Goal: Connect with others: Connect with others

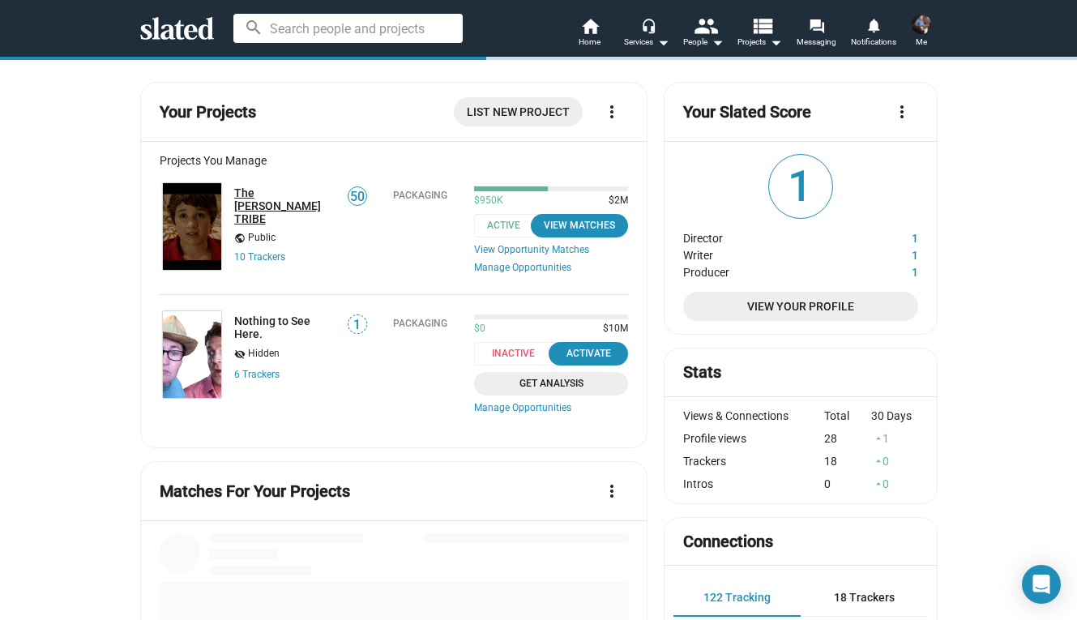
click at [268, 194] on link "The [PERSON_NAME] TRIBE" at bounding box center [285, 205] width 103 height 39
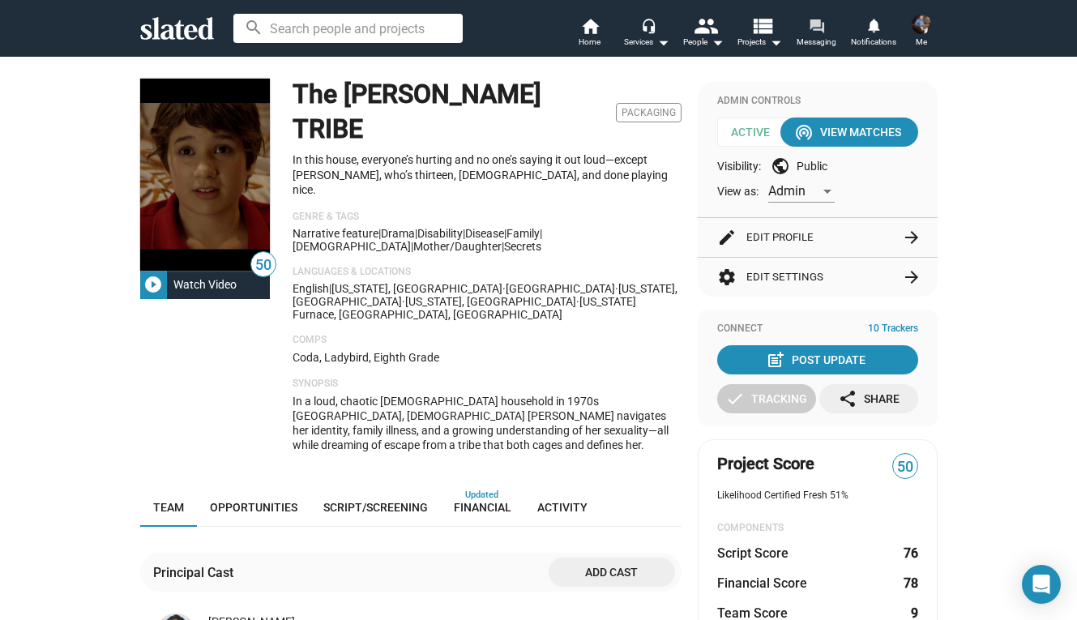
click at [817, 21] on mat-icon "forum" at bounding box center [816, 25] width 15 height 15
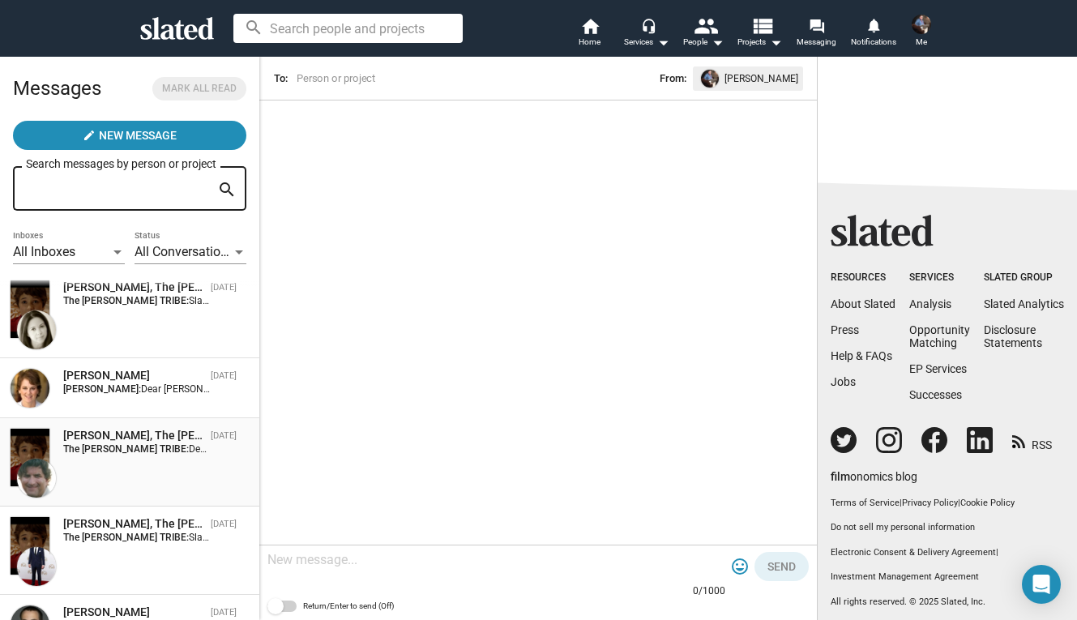
scroll to position [314, 0]
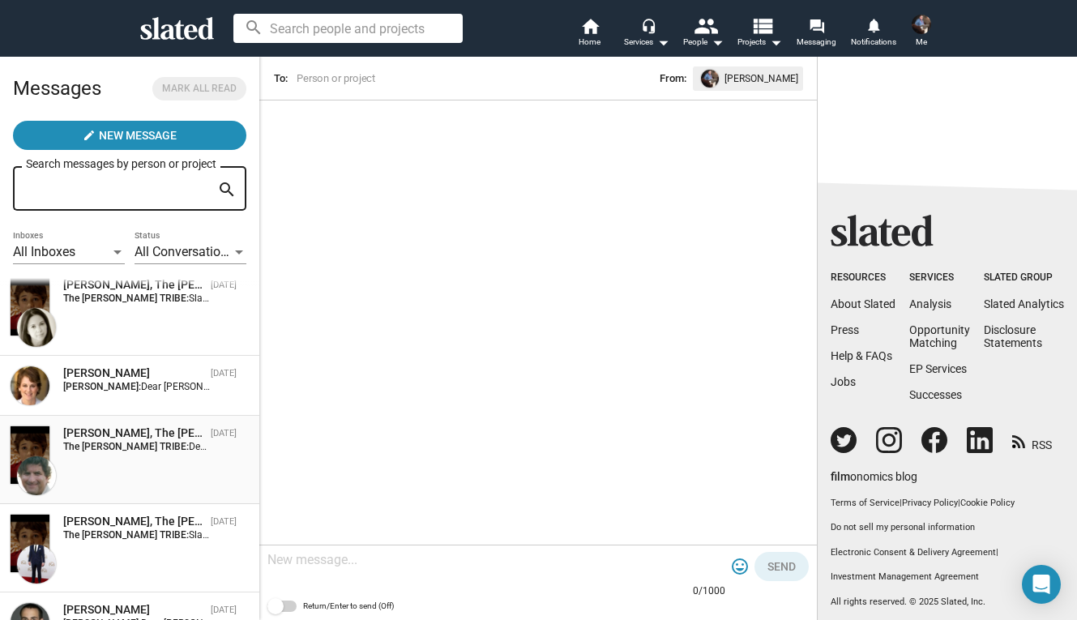
click at [153, 460] on div "[PERSON_NAME], The [PERSON_NAME] TRIBE [DATE] The [PERSON_NAME] TRIBE: Dear [PE…" at bounding box center [130, 460] width 240 height 69
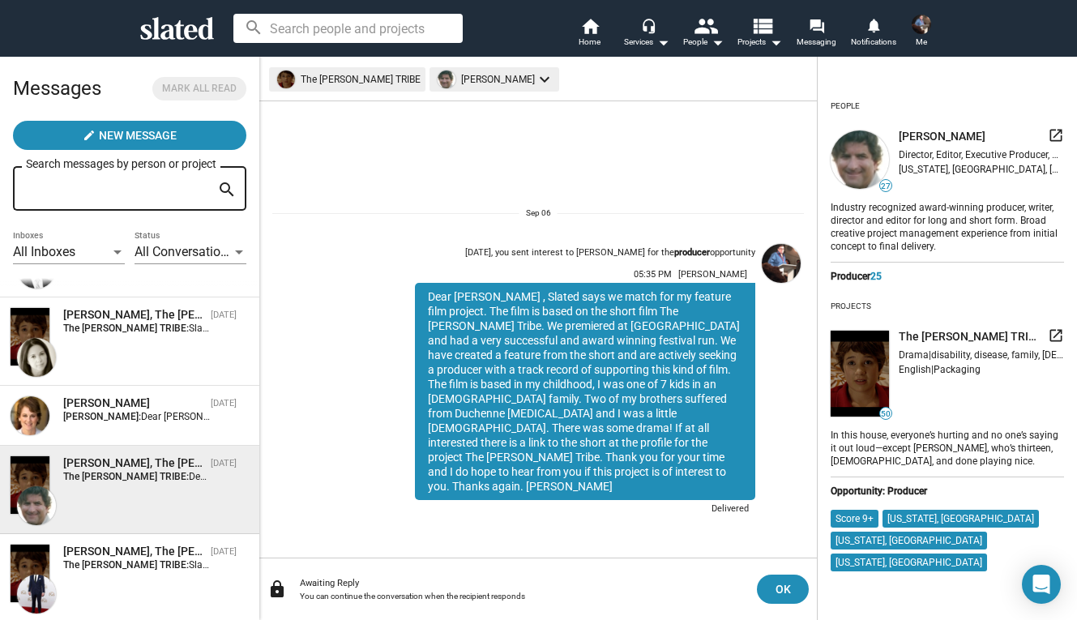
scroll to position [277, 0]
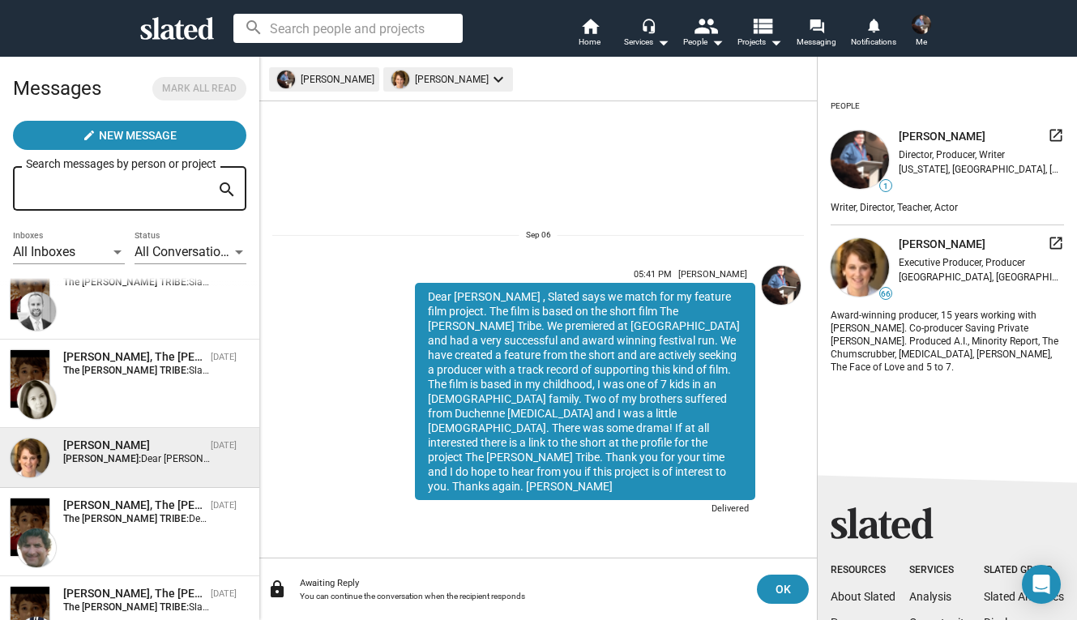
scroll to position [241, 0]
click at [162, 397] on div "[PERSON_NAME], The [PERSON_NAME] TRIBE [DATE] The [PERSON_NAME] TRIBE: Slated s…" at bounding box center [130, 384] width 240 height 69
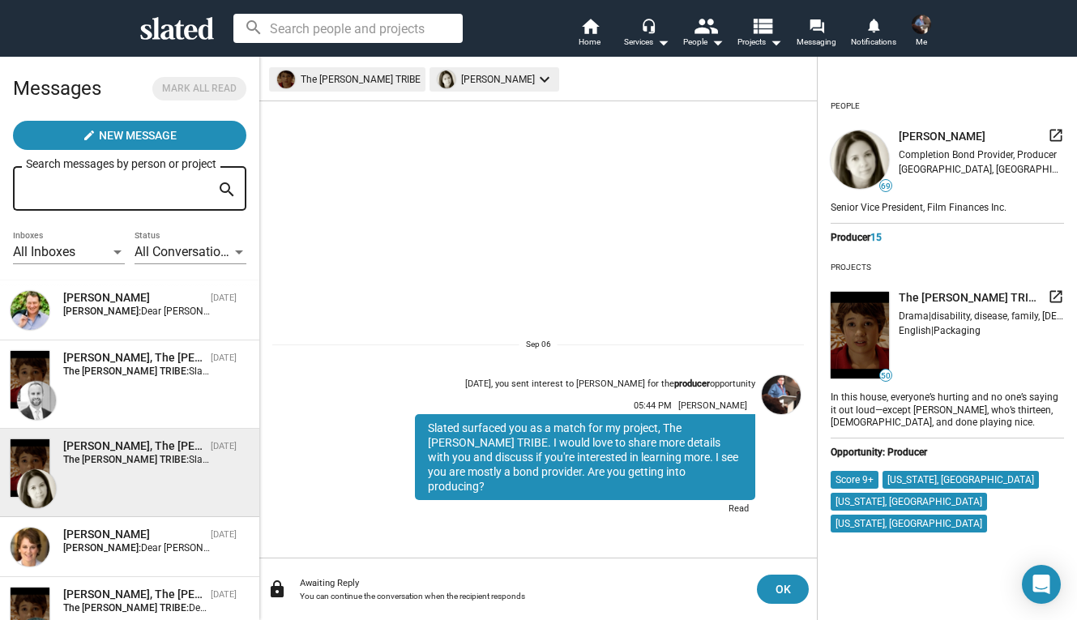
scroll to position [151, 0]
click at [162, 397] on div "[PERSON_NAME], The [PERSON_NAME] TRIBE [DATE] The [PERSON_NAME] TRIBE: Slated s…" at bounding box center [130, 386] width 240 height 69
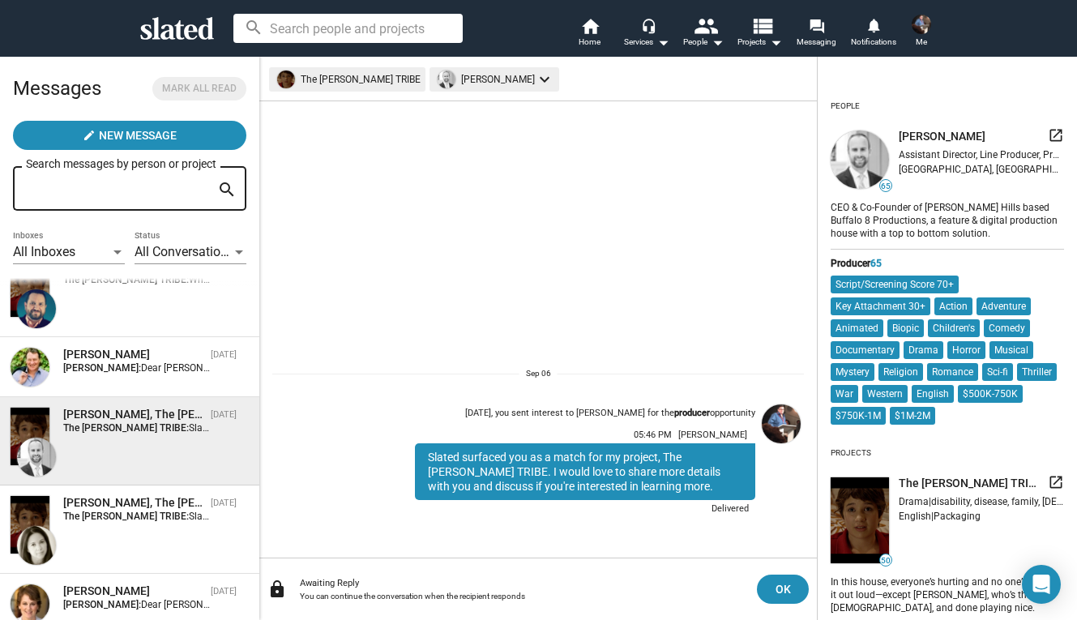
scroll to position [87, 0]
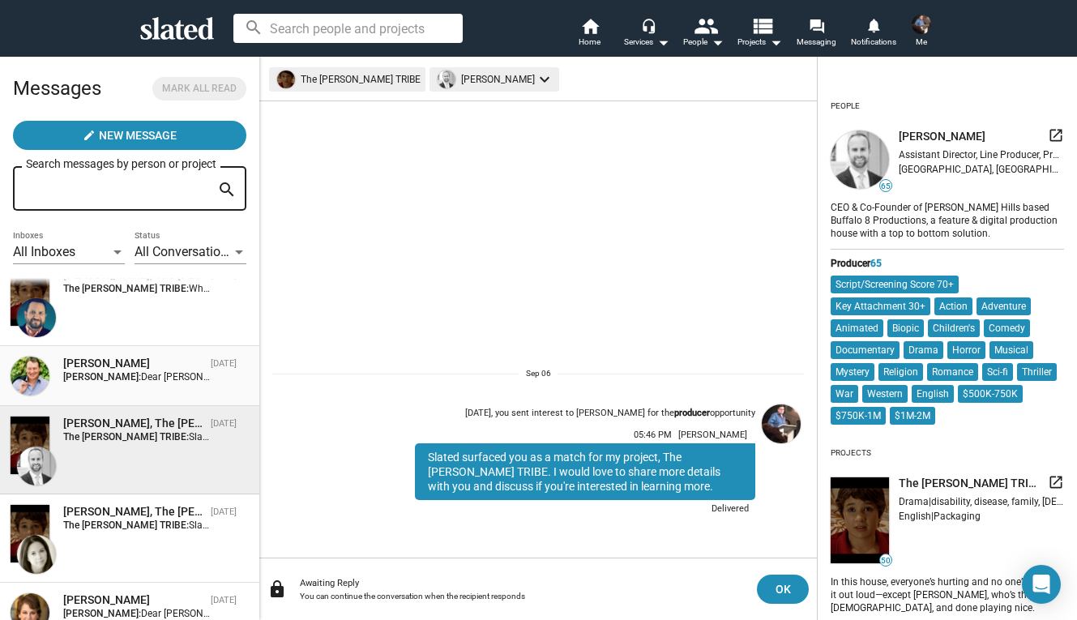
click at [162, 366] on div "[PERSON_NAME]" at bounding box center [133, 363] width 141 height 15
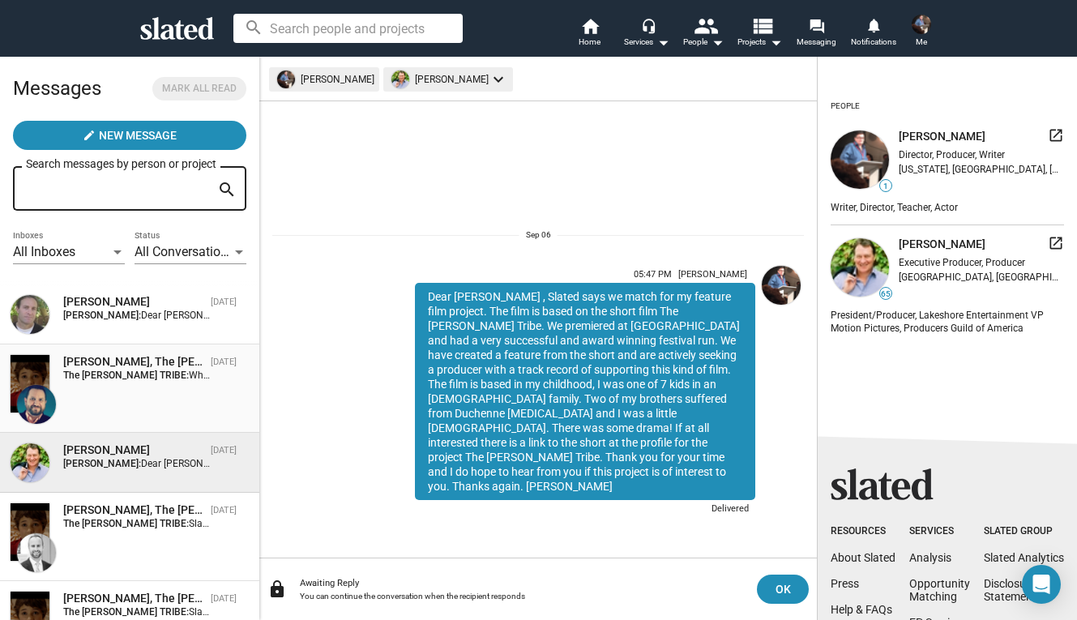
click at [161, 389] on div "[PERSON_NAME], The [PERSON_NAME] TRIBE [DATE] The [PERSON_NAME] TRIBE: Why are …" at bounding box center [130, 388] width 240 height 69
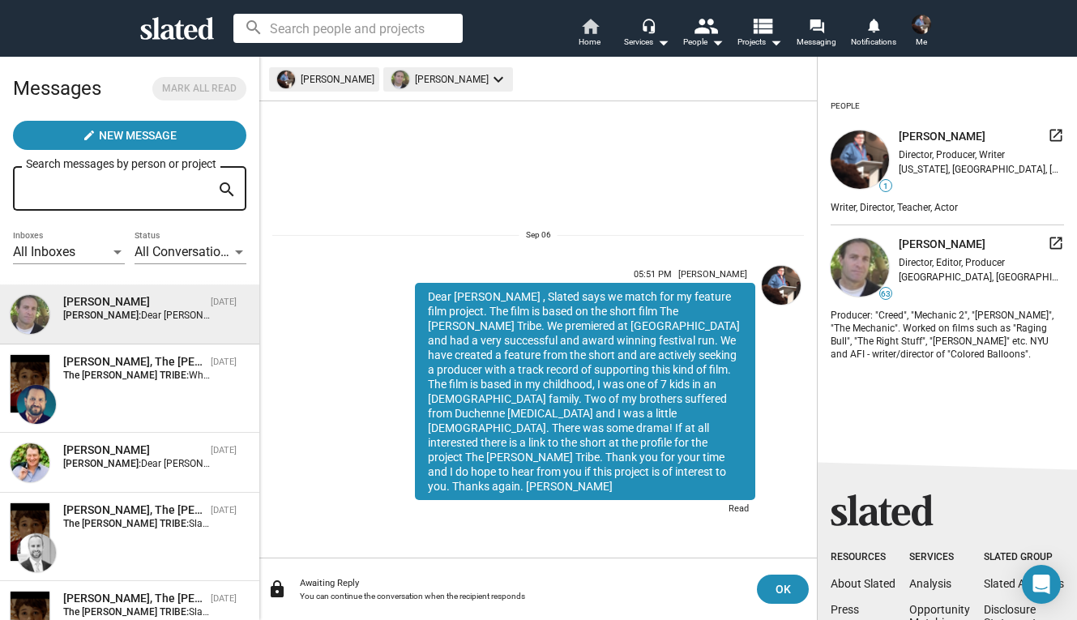
click at [587, 41] on span "Home" at bounding box center [590, 41] width 22 height 19
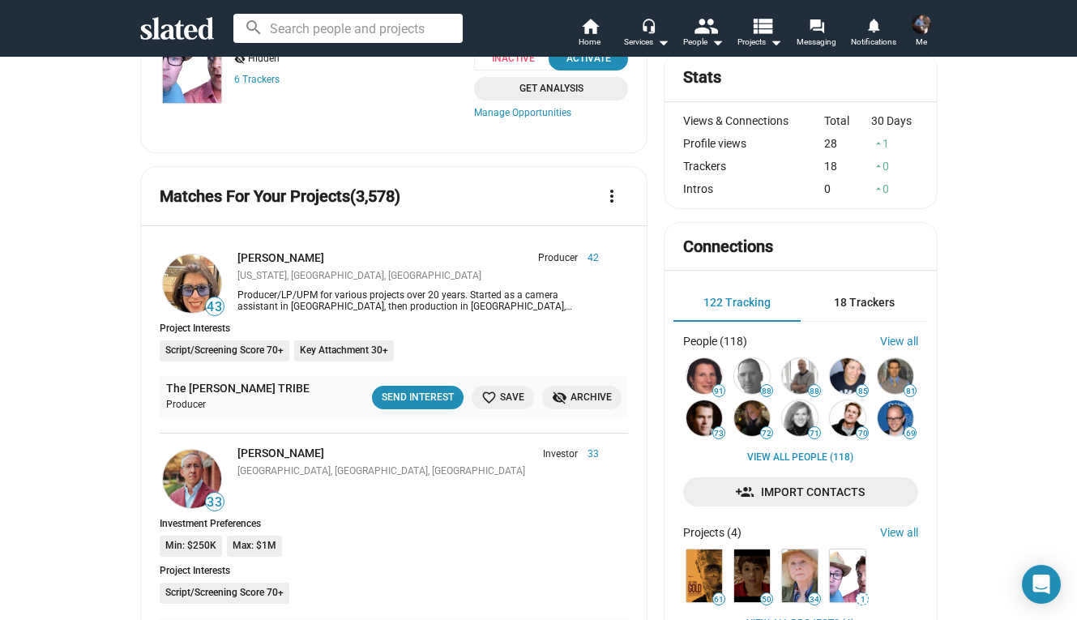
scroll to position [393, 0]
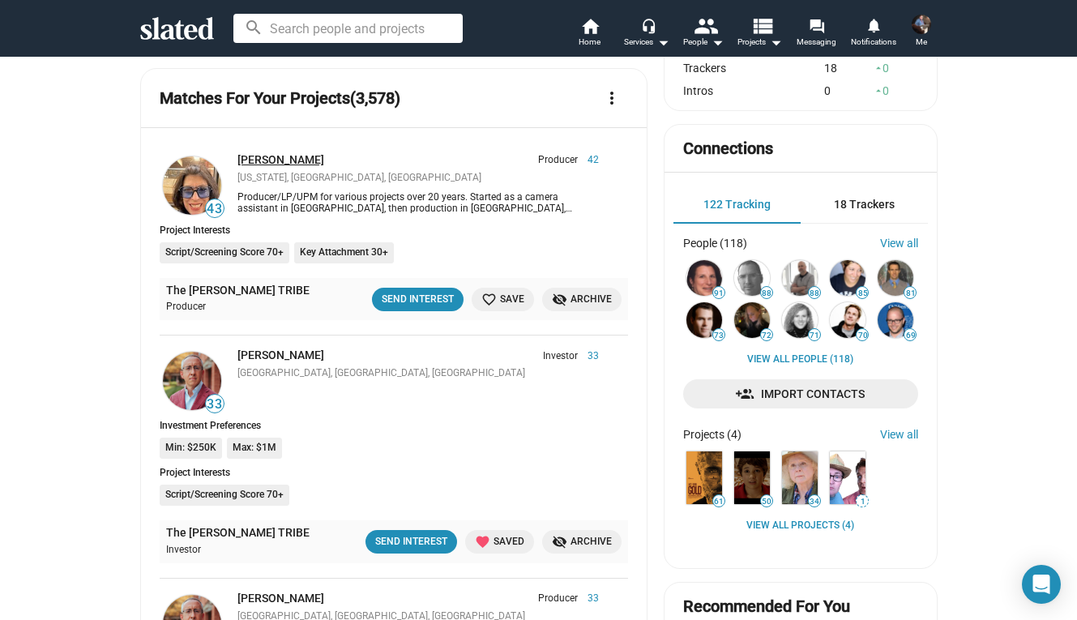
click at [268, 153] on link "[PERSON_NAME]" at bounding box center [281, 159] width 87 height 13
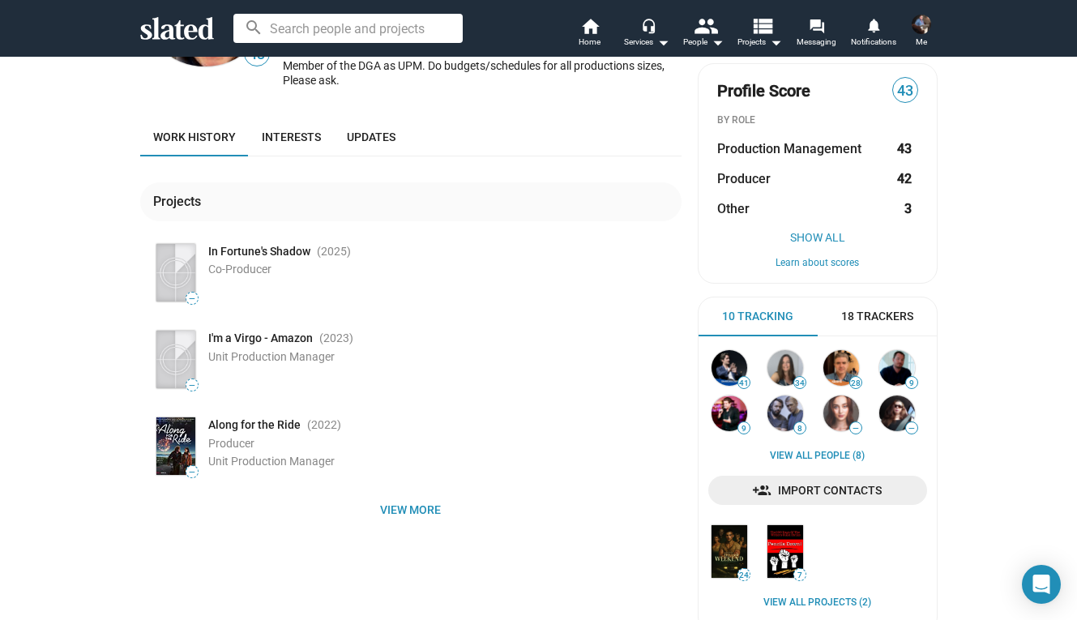
scroll to position [148, 0]
click at [406, 496] on span "View more" at bounding box center [411, 510] width 516 height 29
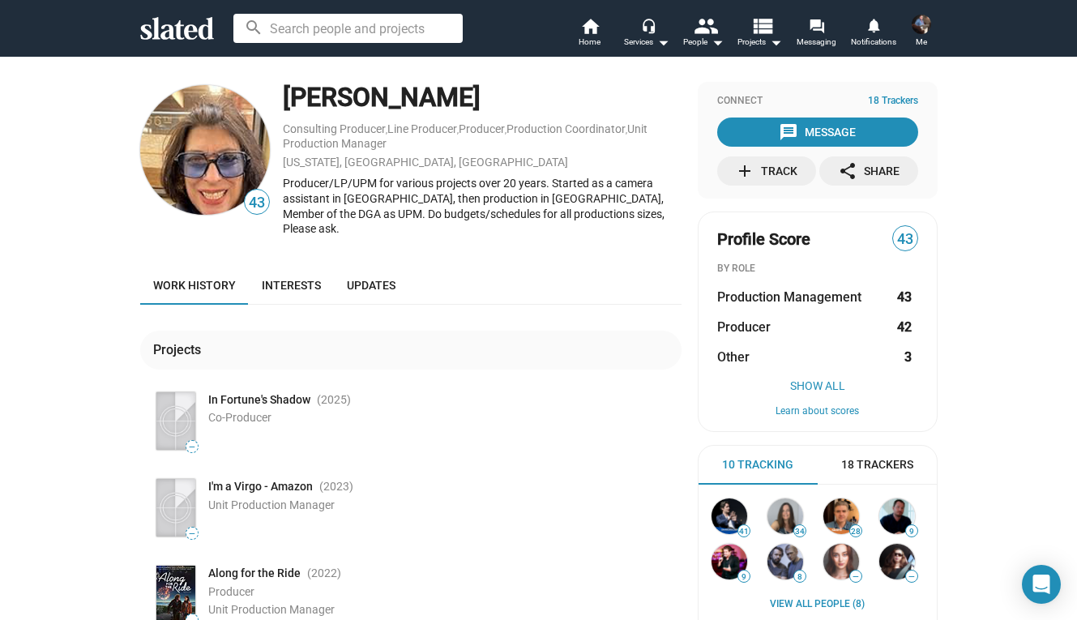
scroll to position [0, 0]
click at [290, 279] on span "Interests" at bounding box center [291, 285] width 59 height 13
